Goal: Use online tool/utility: Utilize a website feature to perform a specific function

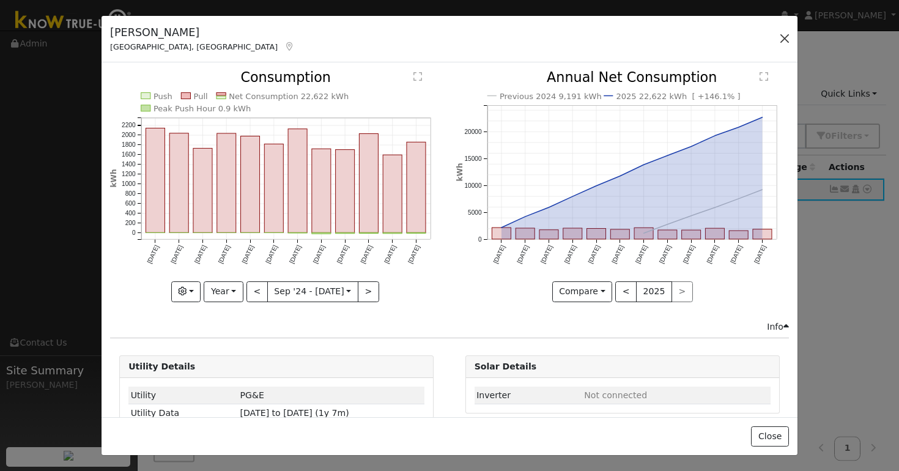
click at [786, 39] on button "button" at bounding box center [784, 38] width 17 height 17
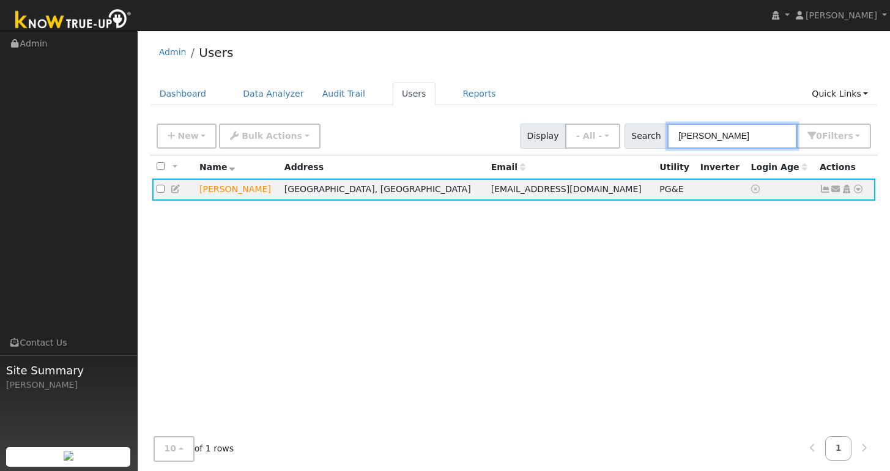
click at [758, 138] on input "jatinder" at bounding box center [732, 135] width 130 height 25
type input "j"
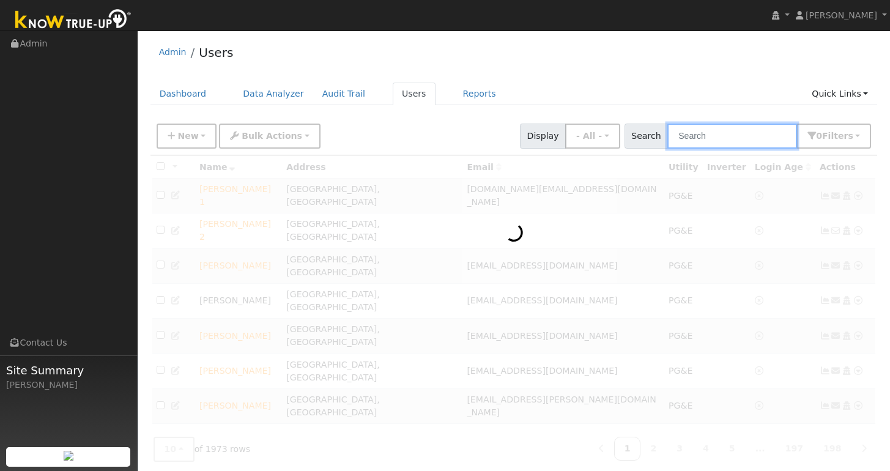
paste input "[PERSON_NAME]"
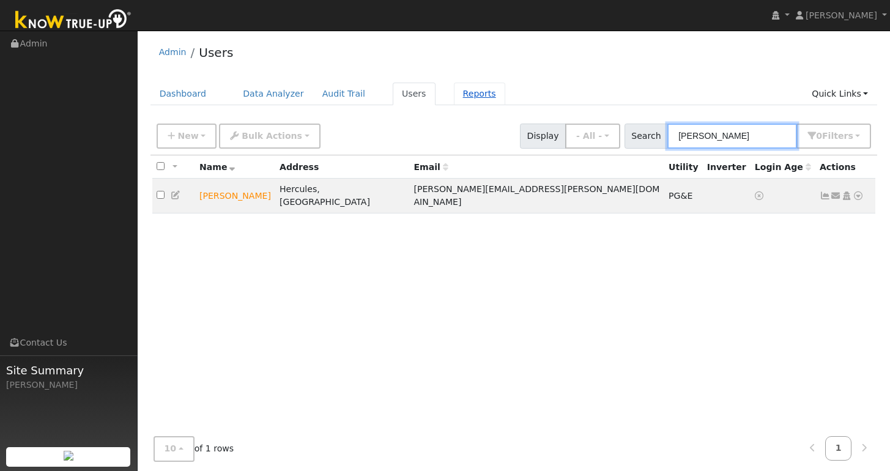
type input "[PERSON_NAME]"
click at [474, 94] on link "Reports" at bounding box center [479, 94] width 51 height 23
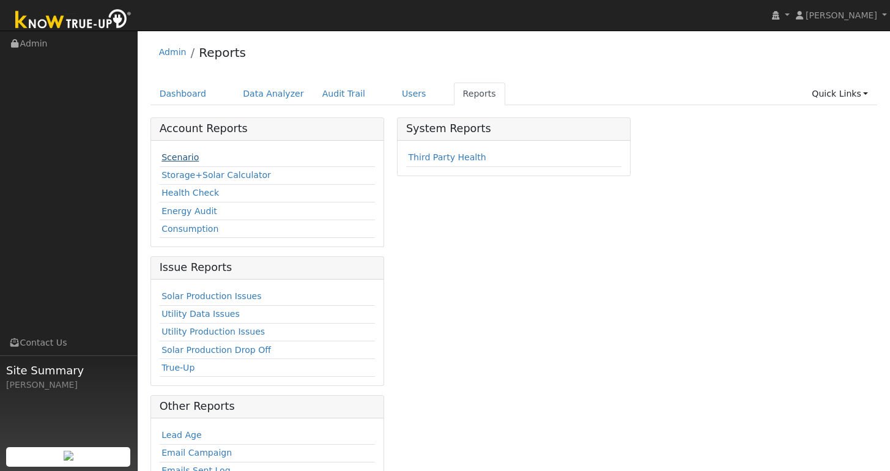
click at [180, 158] on link "Scenario" at bounding box center [179, 157] width 37 height 10
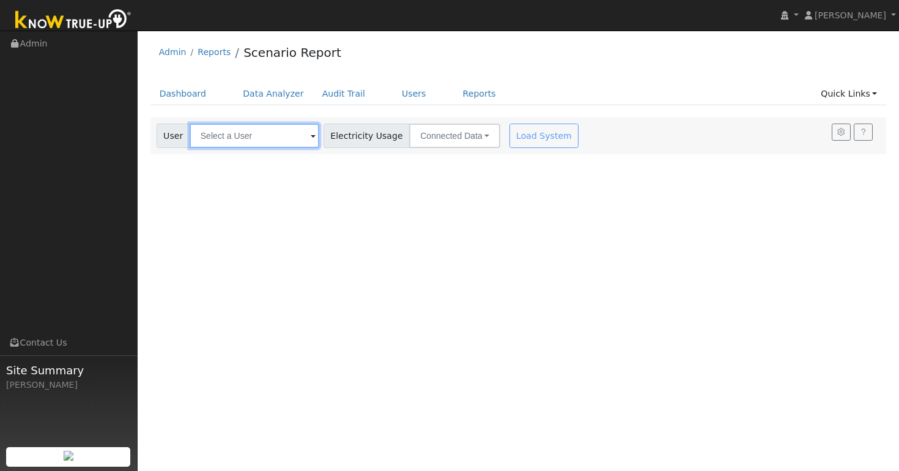
click at [228, 141] on input "text" at bounding box center [255, 135] width 130 height 24
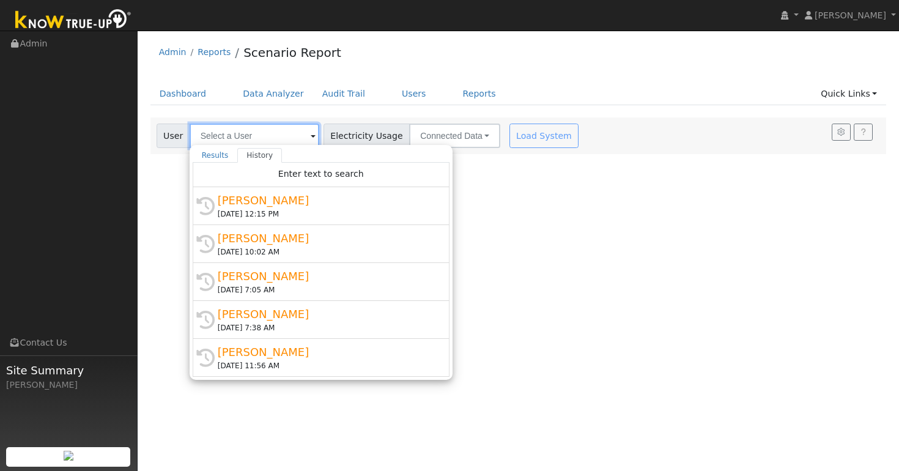
paste input "[PERSON_NAME]"
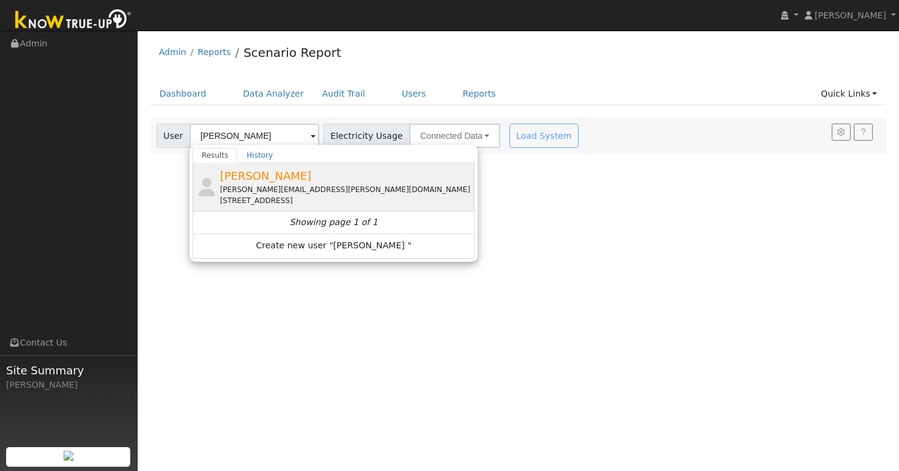
click at [249, 177] on span "[PERSON_NAME]" at bounding box center [266, 175] width 92 height 13
type input "[PERSON_NAME]"
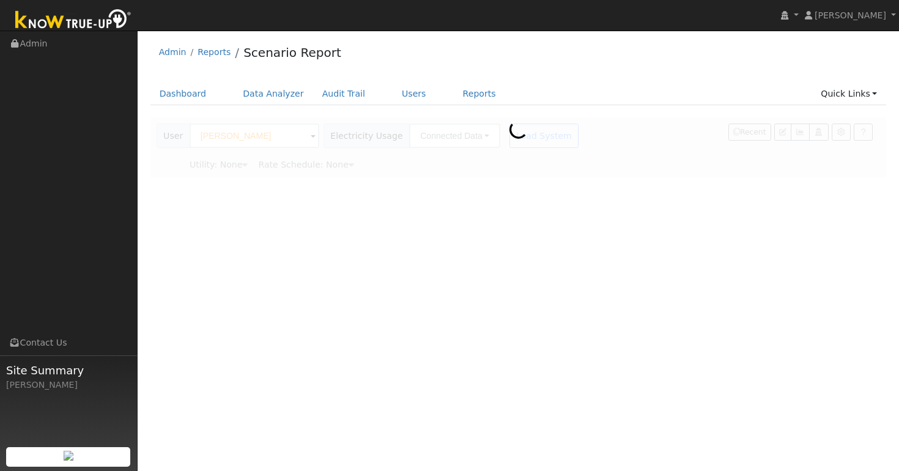
type input "Pacific Gas & Electric"
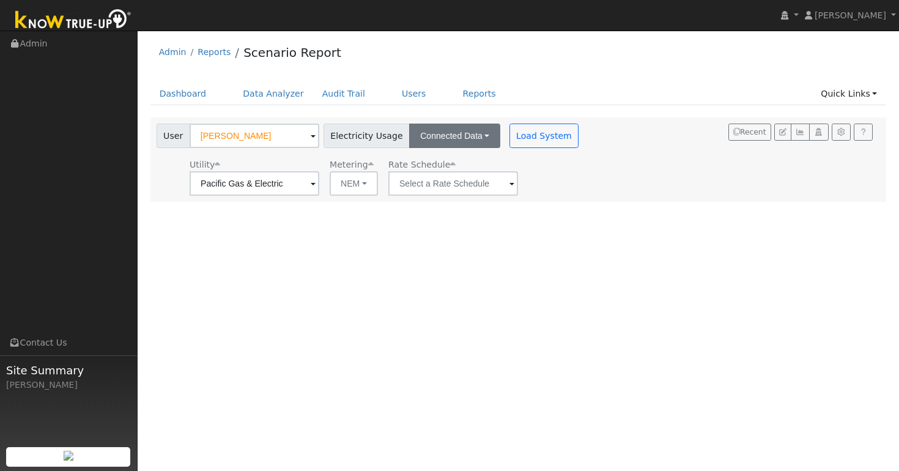
click at [476, 142] on button "Connected Data" at bounding box center [454, 135] width 91 height 24
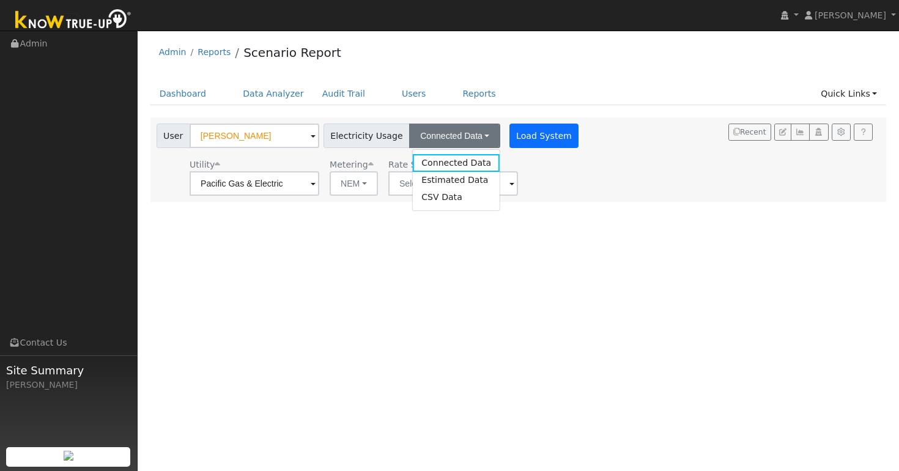
click at [539, 138] on button "Load System" at bounding box center [544, 135] width 70 height 24
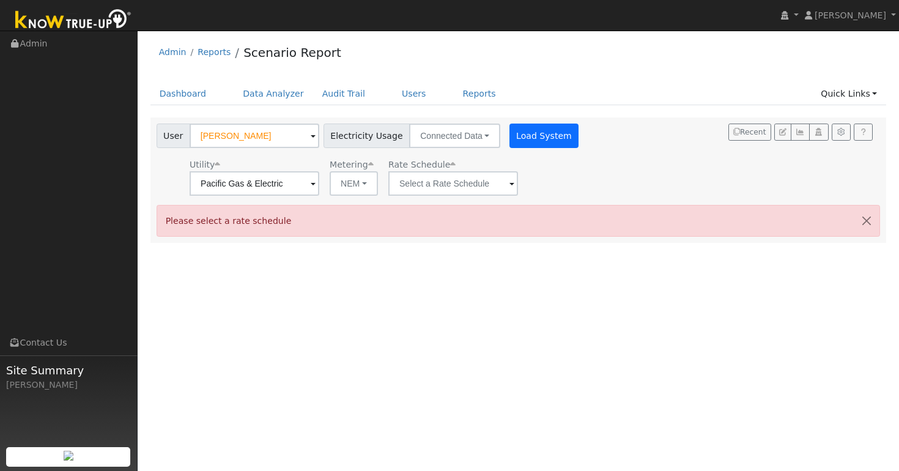
click at [530, 133] on button "Load System" at bounding box center [544, 135] width 70 height 24
click at [485, 183] on input "text" at bounding box center [453, 183] width 130 height 24
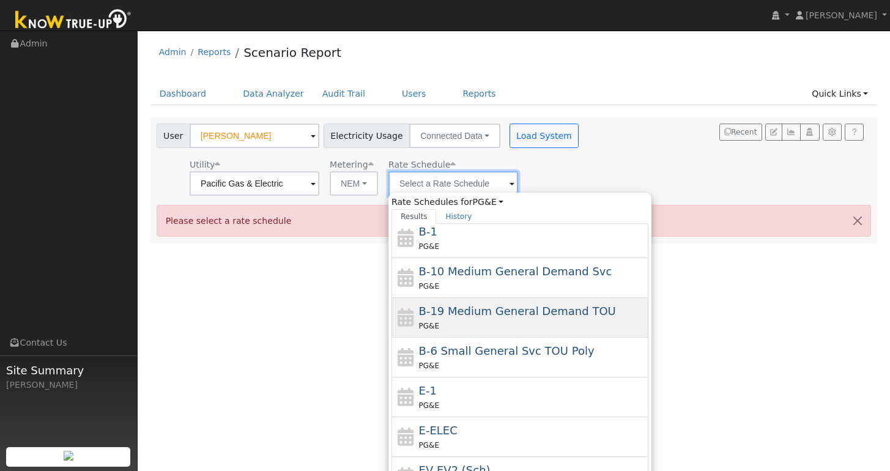
scroll to position [61, 0]
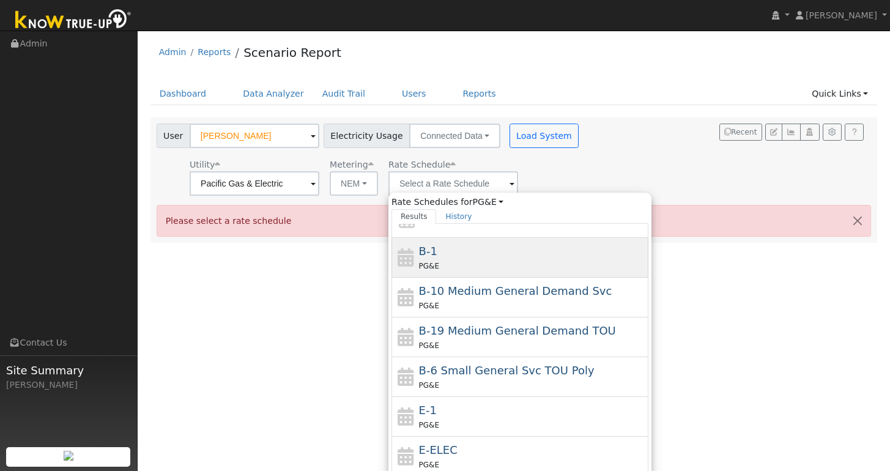
click at [452, 270] on div "PG&E" at bounding box center [532, 265] width 227 height 13
type input "B-1"
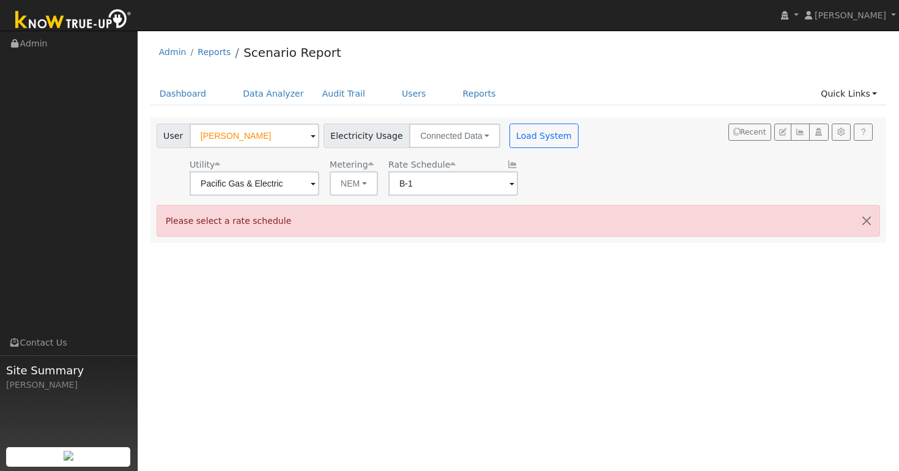
click at [530, 137] on button "Load System" at bounding box center [544, 135] width 70 height 24
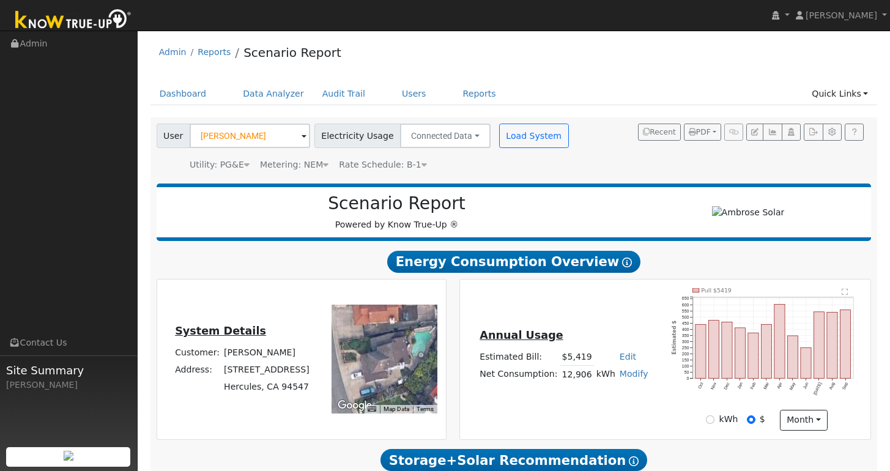
type input "0"
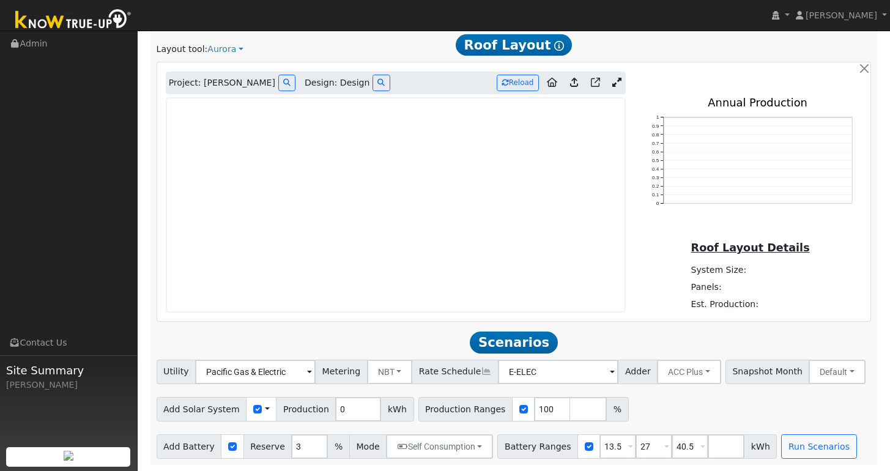
scroll to position [572, 0]
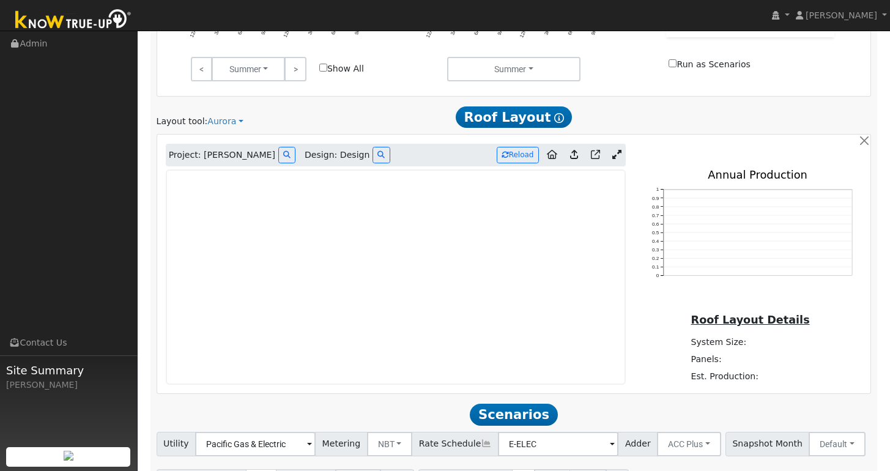
click at [616, 155] on icon at bounding box center [616, 154] width 9 height 9
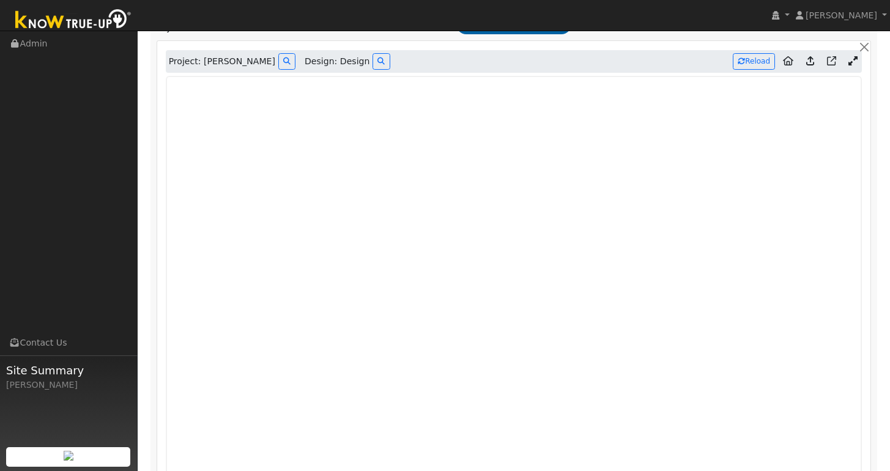
scroll to position [667, 0]
